Goal: Information Seeking & Learning: Check status

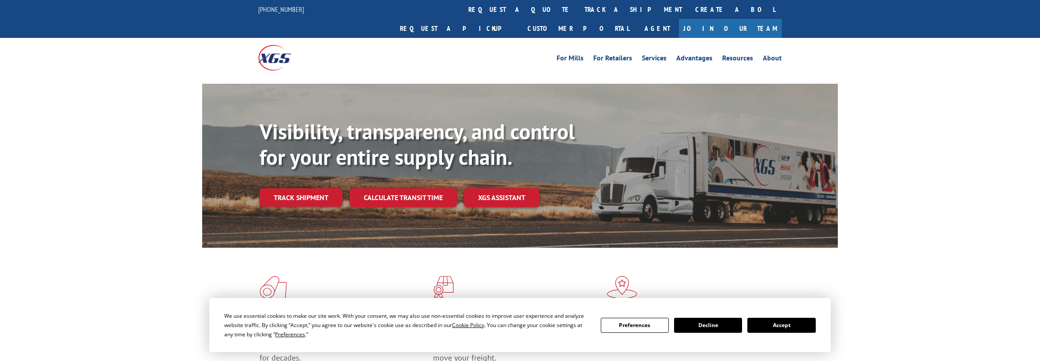
click at [578, 7] on link "track a shipment" at bounding box center [633, 9] width 111 height 19
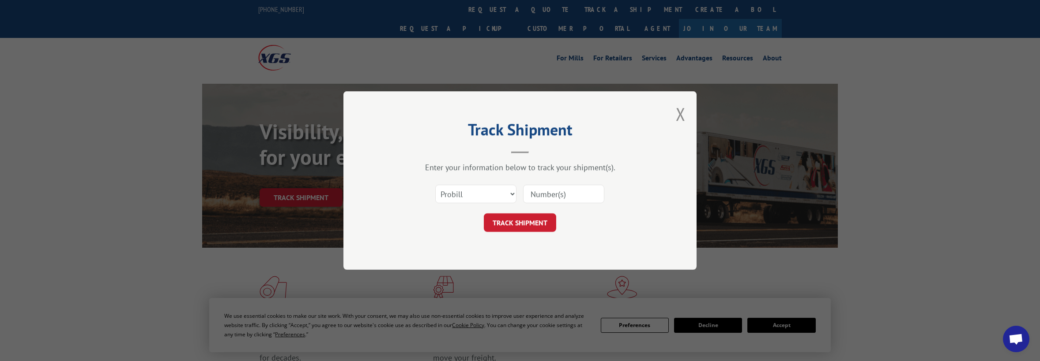
click at [577, 190] on input at bounding box center [563, 194] width 81 height 19
paste input "1703563736"
type input "1703563736"
click at [530, 221] on button "TRACK SHIPMENT" at bounding box center [520, 223] width 72 height 19
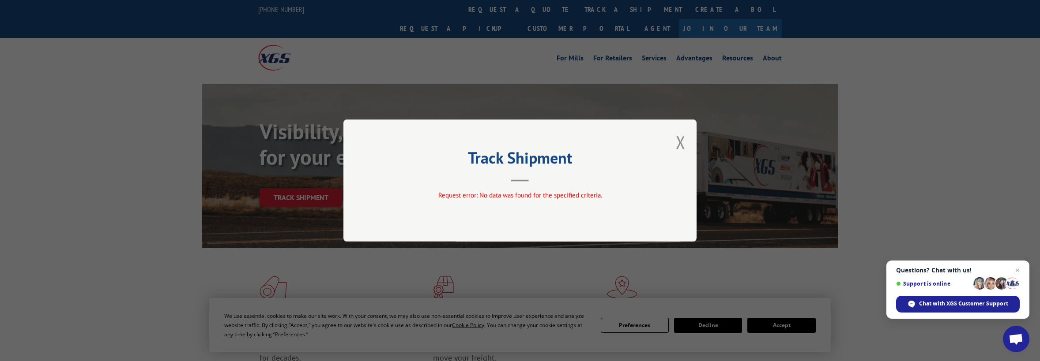
drag, startPoint x: 682, startPoint y: 141, endPoint x: 672, endPoint y: 133, distance: 13.5
click at [682, 140] on button "Close modal" at bounding box center [681, 142] width 10 height 23
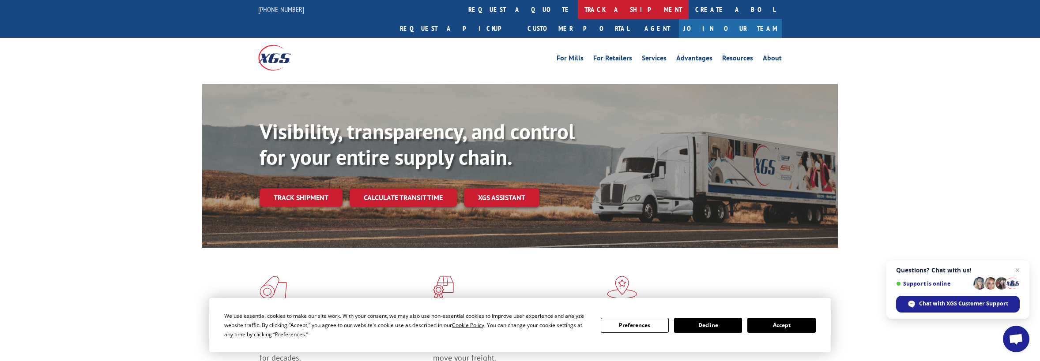
click at [578, 5] on link "track a shipment" at bounding box center [633, 9] width 111 height 19
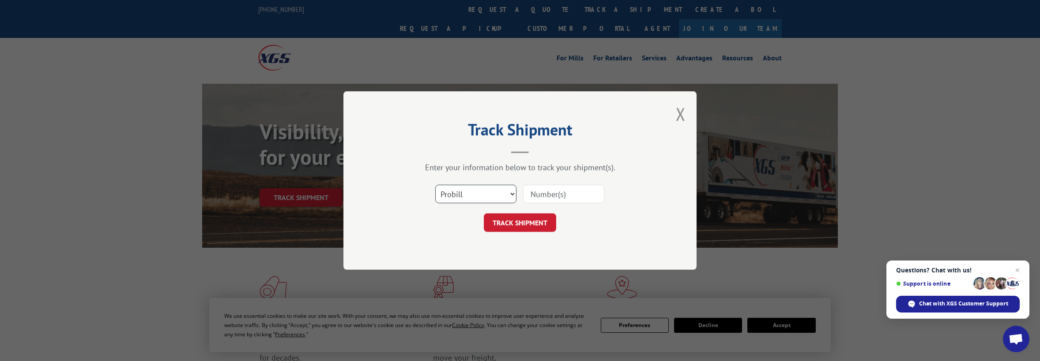
click at [515, 191] on select "Select category... Probill BOL PO" at bounding box center [475, 194] width 81 height 19
select select "bol"
click at [435, 185] on select "Select category... Probill BOL PO" at bounding box center [475, 194] width 81 height 19
click at [551, 191] on input at bounding box center [563, 194] width 81 height 19
paste input "1703563736"
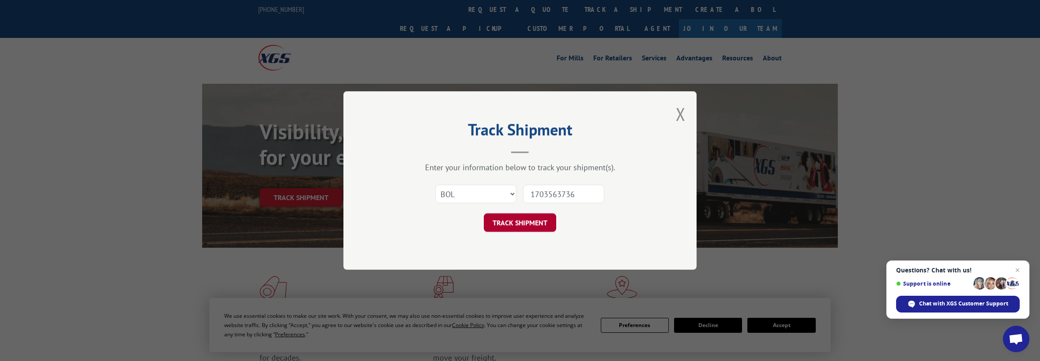
type input "1703563736"
click at [521, 221] on button "TRACK SHIPMENT" at bounding box center [520, 223] width 72 height 19
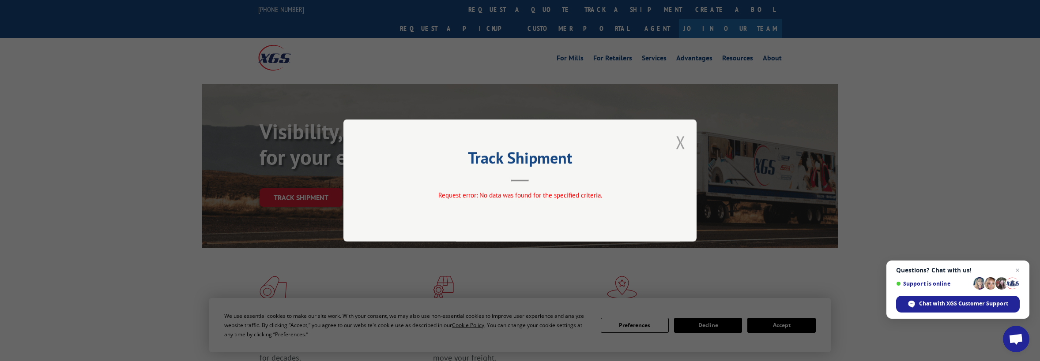
click at [677, 140] on button "Close modal" at bounding box center [681, 142] width 10 height 23
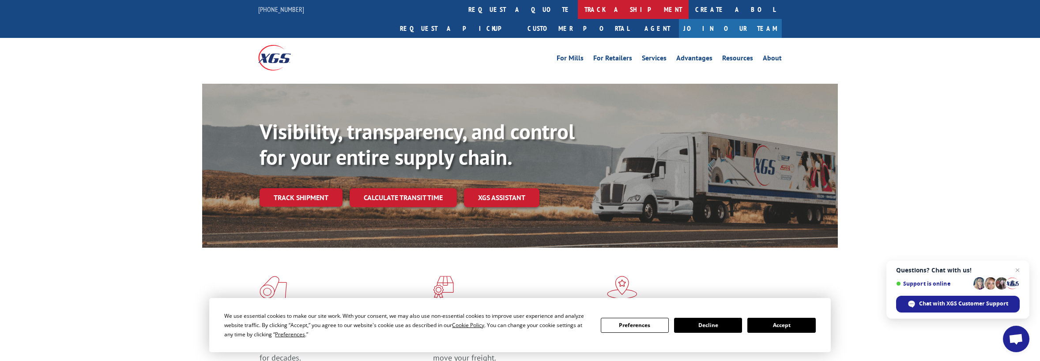
click at [578, 19] on link "track a shipment" at bounding box center [633, 9] width 111 height 19
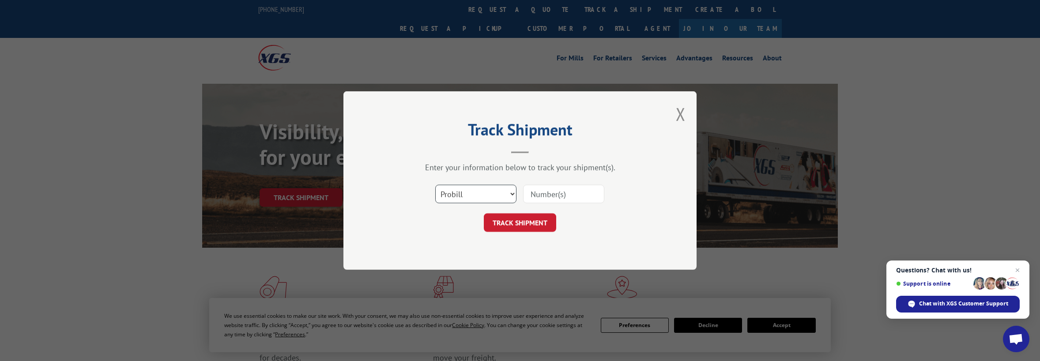
drag, startPoint x: 511, startPoint y: 191, endPoint x: 507, endPoint y: 203, distance: 12.1
click at [511, 191] on select "Select category... Probill BOL PO" at bounding box center [475, 194] width 81 height 19
click at [435, 185] on select "Select category... Probill BOL PO" at bounding box center [475, 194] width 81 height 19
click at [549, 194] on input at bounding box center [563, 194] width 81 height 19
paste input "17501838"
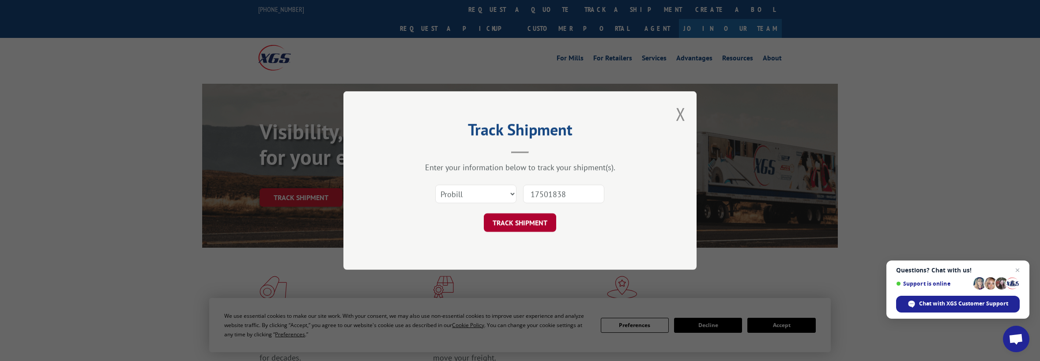
type input "17501838"
click at [526, 222] on button "TRACK SHIPMENT" at bounding box center [520, 223] width 72 height 19
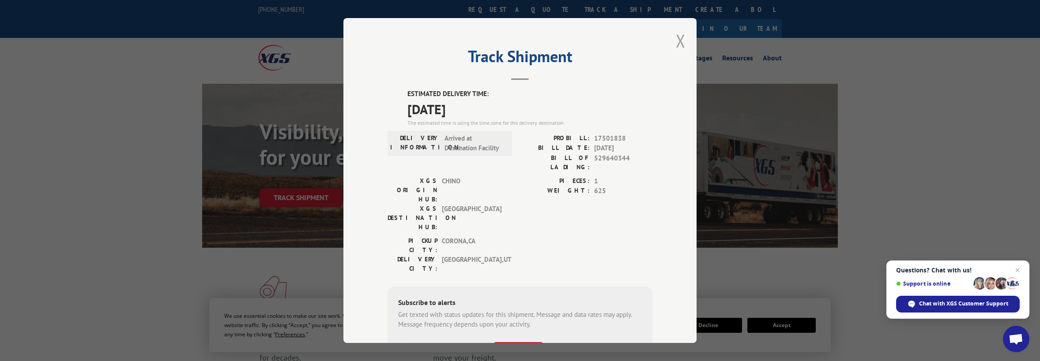
click at [677, 40] on button "Close modal" at bounding box center [681, 40] width 10 height 23
